Goal: Contribute content: Add original content to the website for others to see

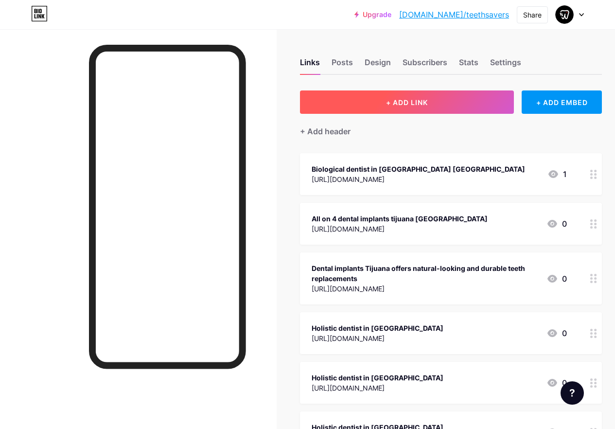
click at [428, 106] on button "+ ADD LINK" at bounding box center [407, 101] width 214 height 23
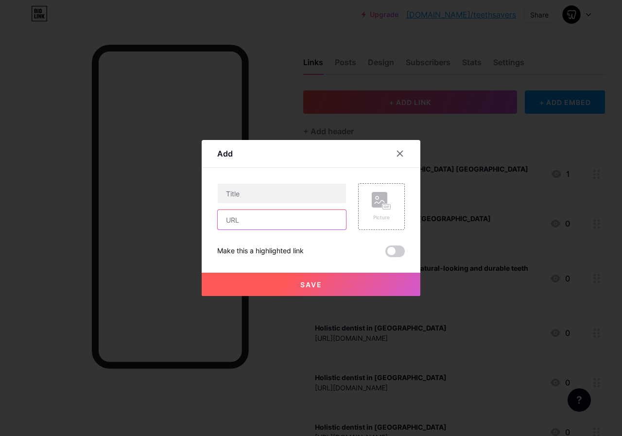
click at [313, 213] on input "text" at bounding box center [282, 219] width 128 height 19
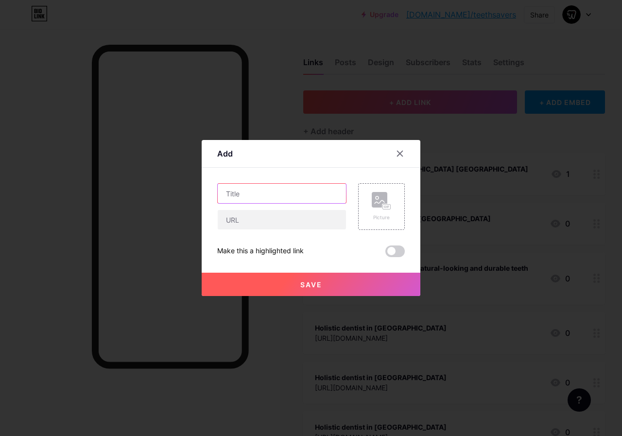
click at [299, 192] on input "text" at bounding box center [282, 193] width 128 height 19
paste input "Full mouth dental implants in [GEOGRAPHIC_DATA]"
type input "Full mouth dental implants in [GEOGRAPHIC_DATA]"
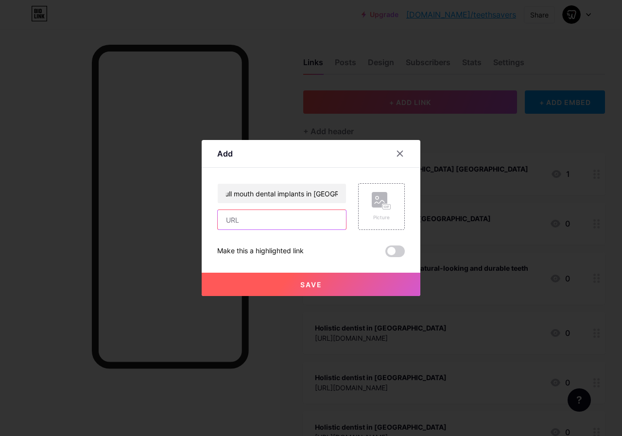
scroll to position [0, 0]
click at [298, 218] on input "text" at bounding box center [282, 219] width 128 height 19
paste input "[URL][DOMAIN_NAME]"
click at [294, 219] on input "[URL][DOMAIN_NAME]" at bounding box center [282, 219] width 128 height 19
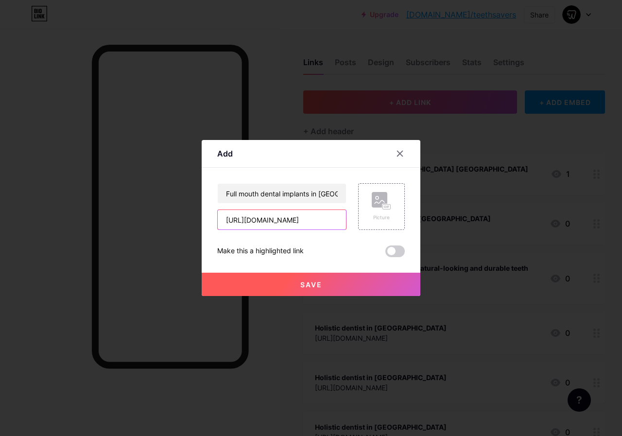
click at [294, 219] on input "[URL][DOMAIN_NAME]" at bounding box center [282, 219] width 128 height 19
paste input "[DOMAIN_NAME][URL]"
type input "[URL][DOMAIN_NAME]"
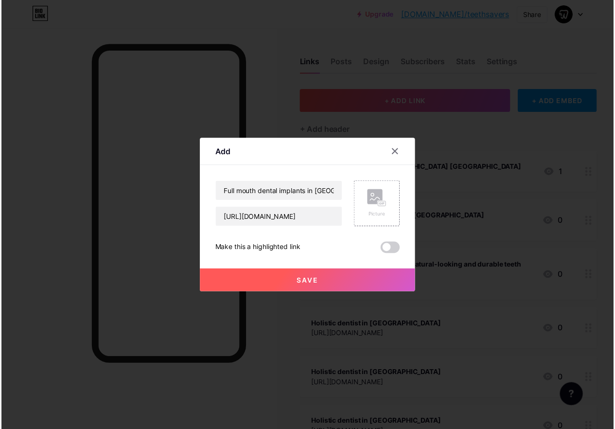
scroll to position [0, 0]
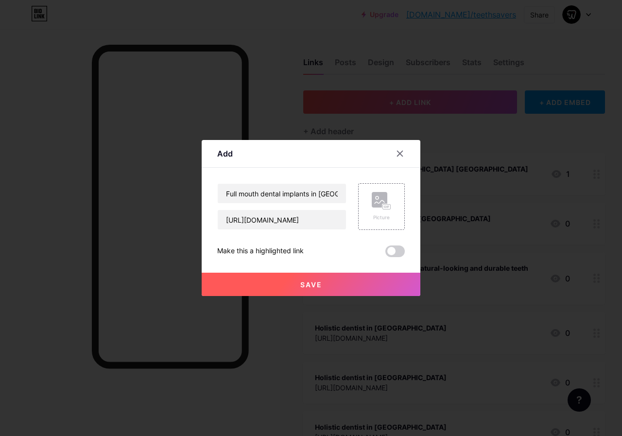
click at [305, 289] on button "Save" at bounding box center [311, 284] width 219 height 23
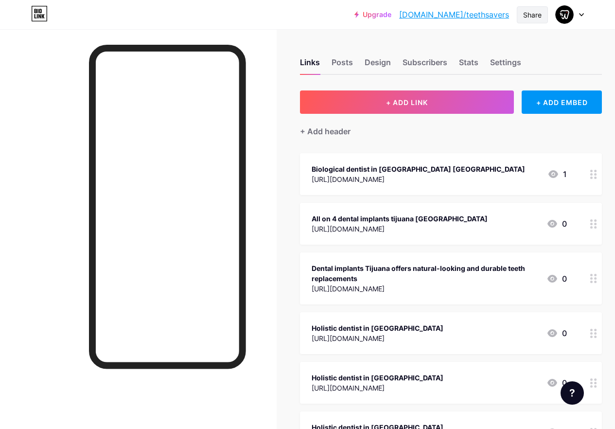
click at [523, 13] on div "Share" at bounding box center [532, 15] width 18 height 10
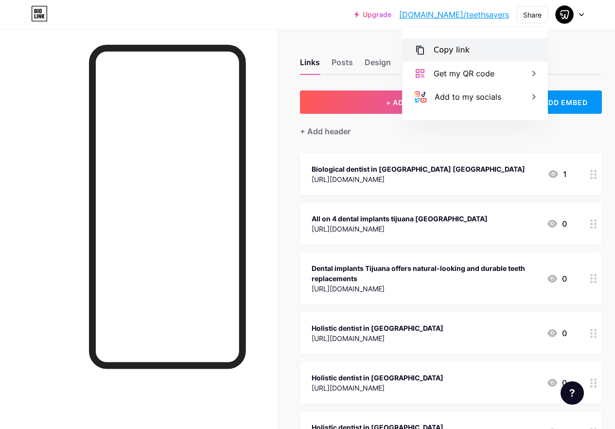
click at [460, 46] on div "Copy link" at bounding box center [452, 50] width 36 height 12
